Goal: Information Seeking & Learning: Learn about a topic

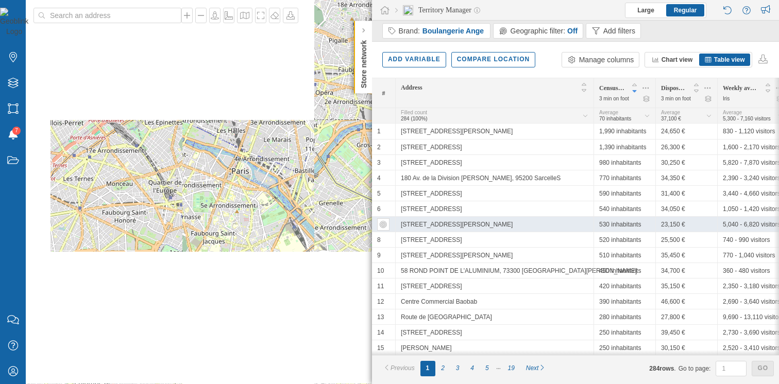
scroll to position [0, 10]
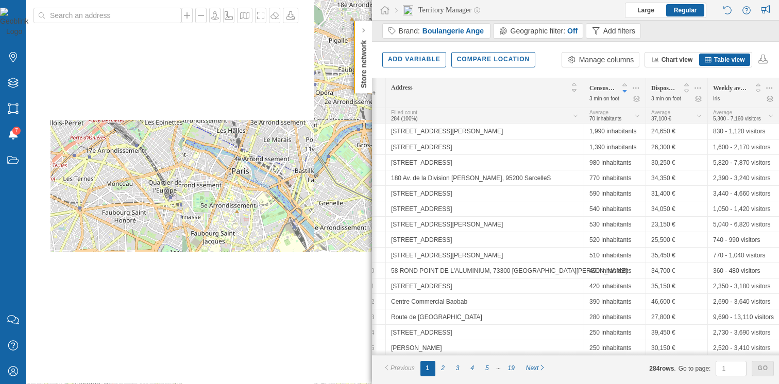
drag, startPoint x: 718, startPoint y: 99, endPoint x: 709, endPoint y: 99, distance: 9.8
click at [709, 99] on div "Weekly average workers between [DATE] and [DATE] Iris" at bounding box center [743, 92] width 72 height 29
